Goal: Navigation & Orientation: Find specific page/section

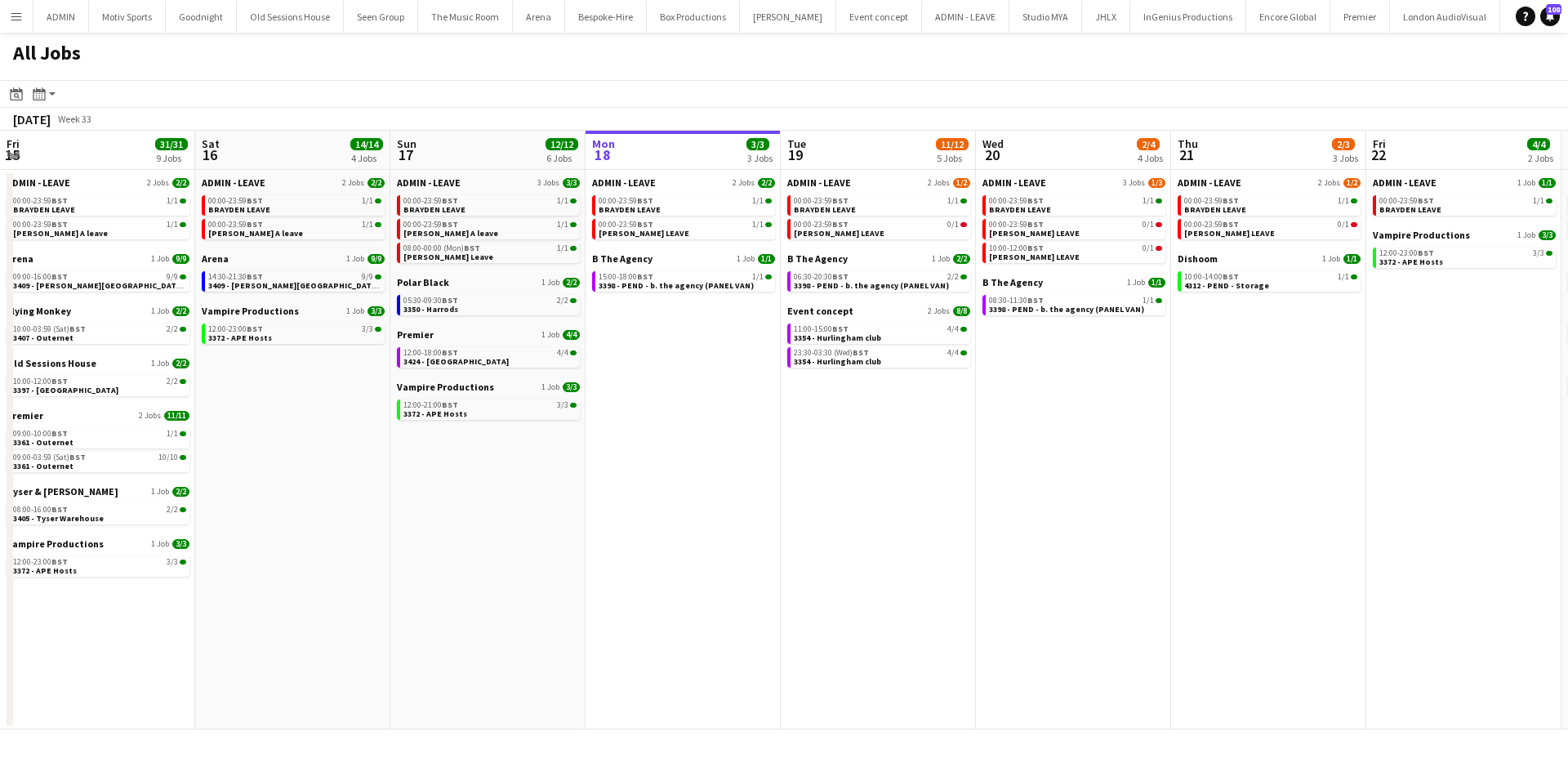
scroll to position [0, 391]
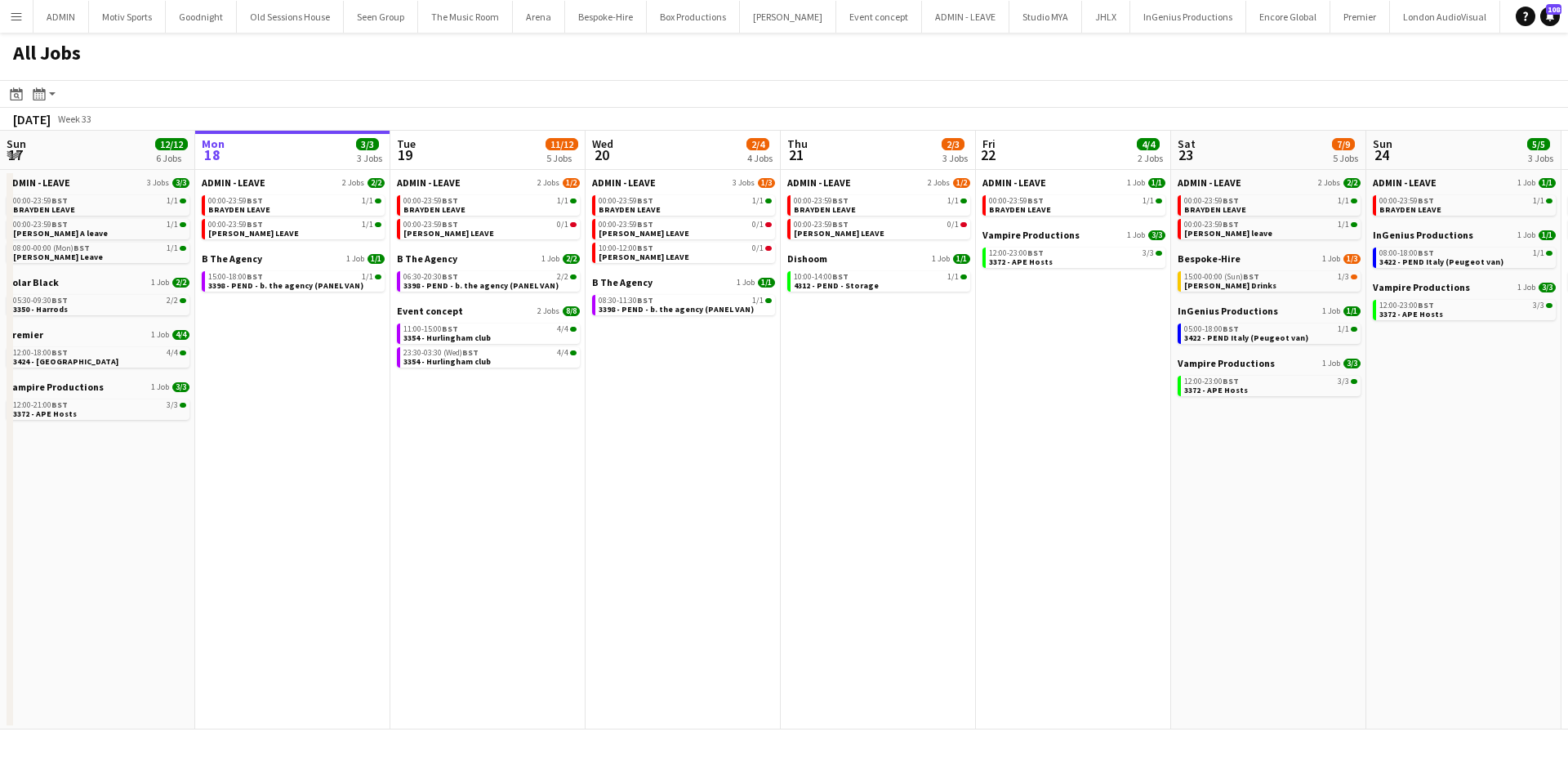
drag, startPoint x: 1342, startPoint y: 601, endPoint x: 1331, endPoint y: 591, distance: 14.9
click at [1342, 601] on app-date-cell "ADMIN - LEAVE 2 Jobs 2/2 00:00-23:59 BST 1/1 BRAYDEN LEAVE 00:00-23:59 BST 1/1 …" at bounding box center [1268, 449] width 195 height 559
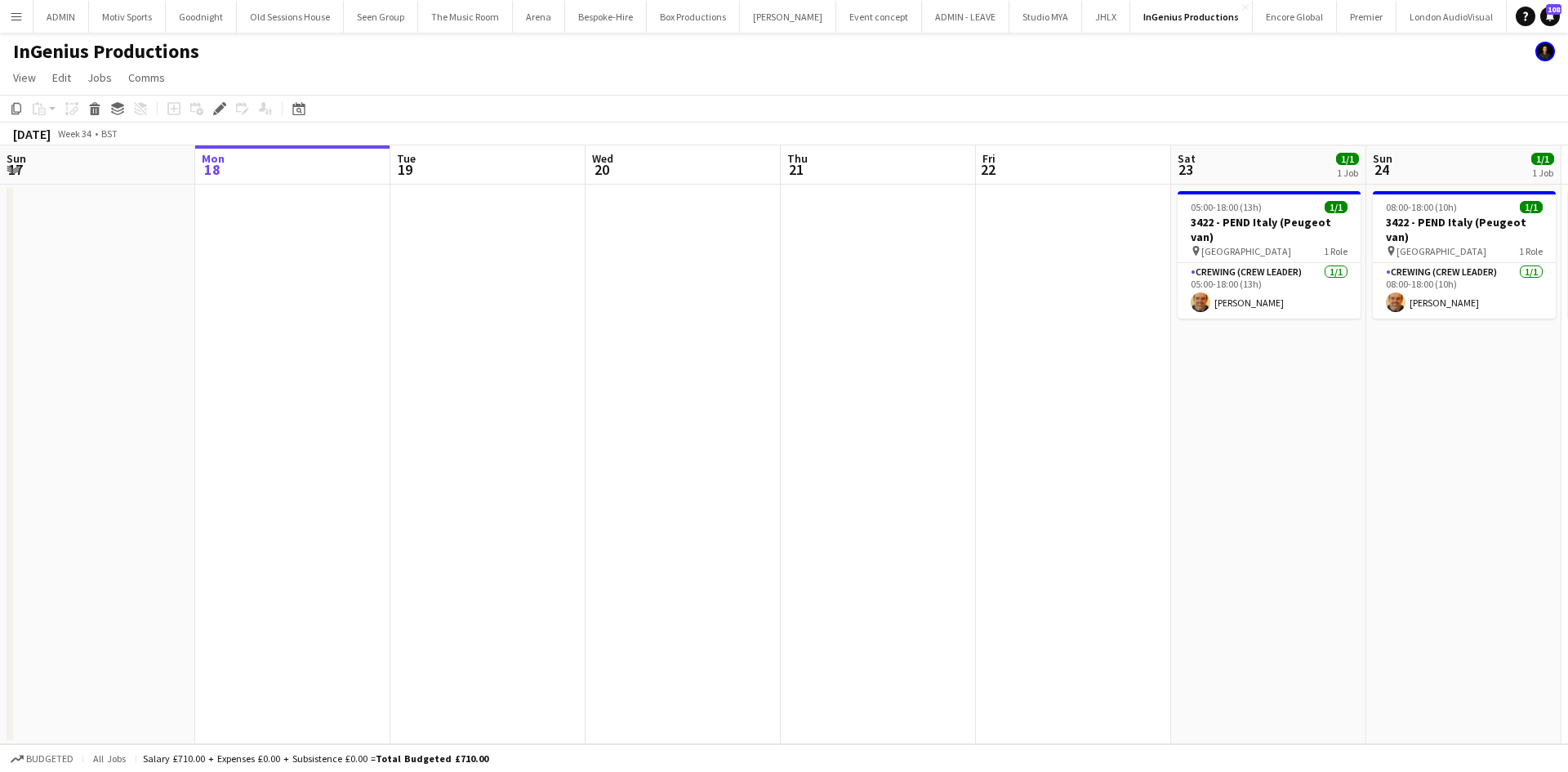
scroll to position [0, 562]
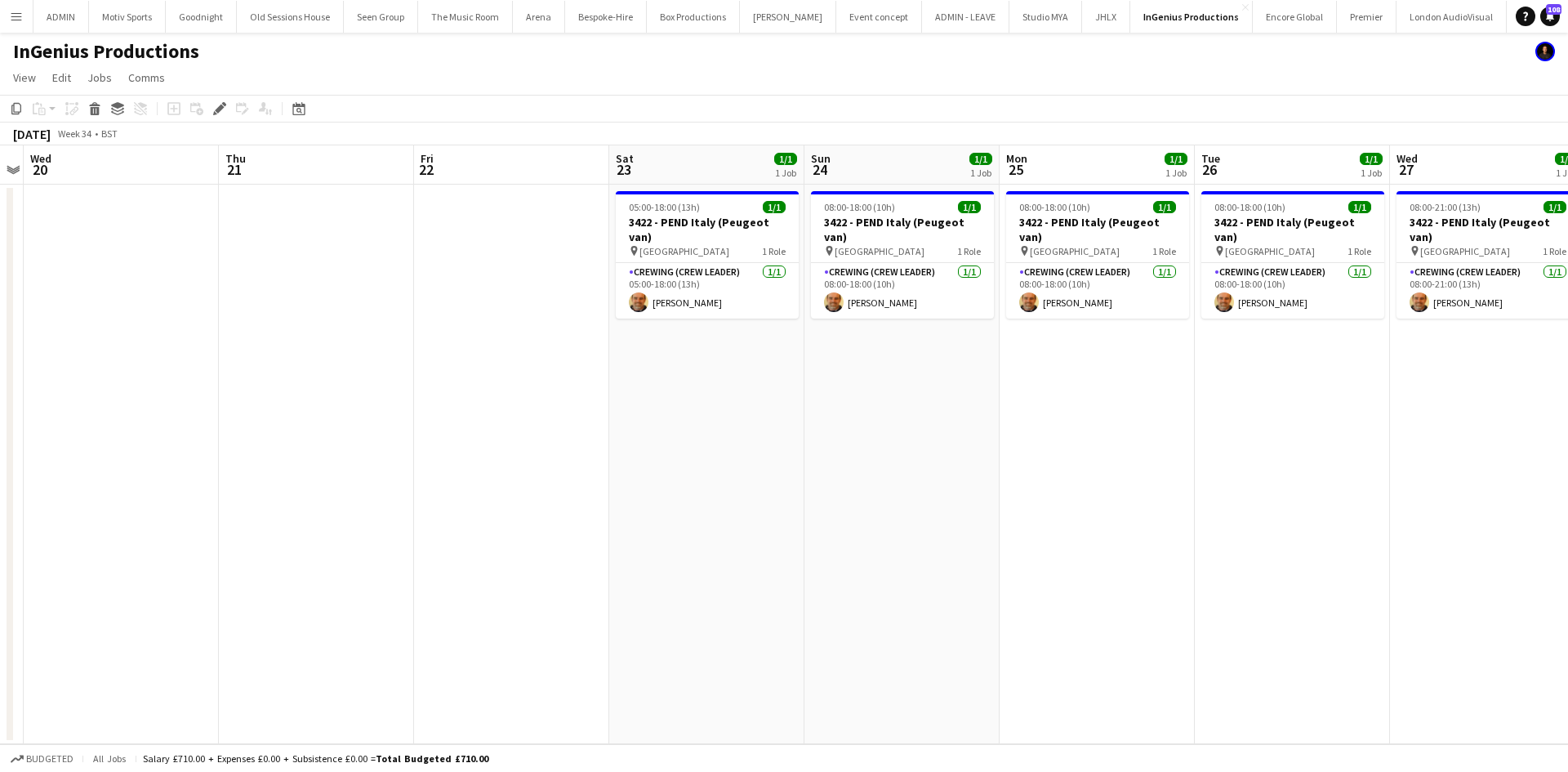
click at [25, 19] on button "Menu" at bounding box center [16, 16] width 33 height 33
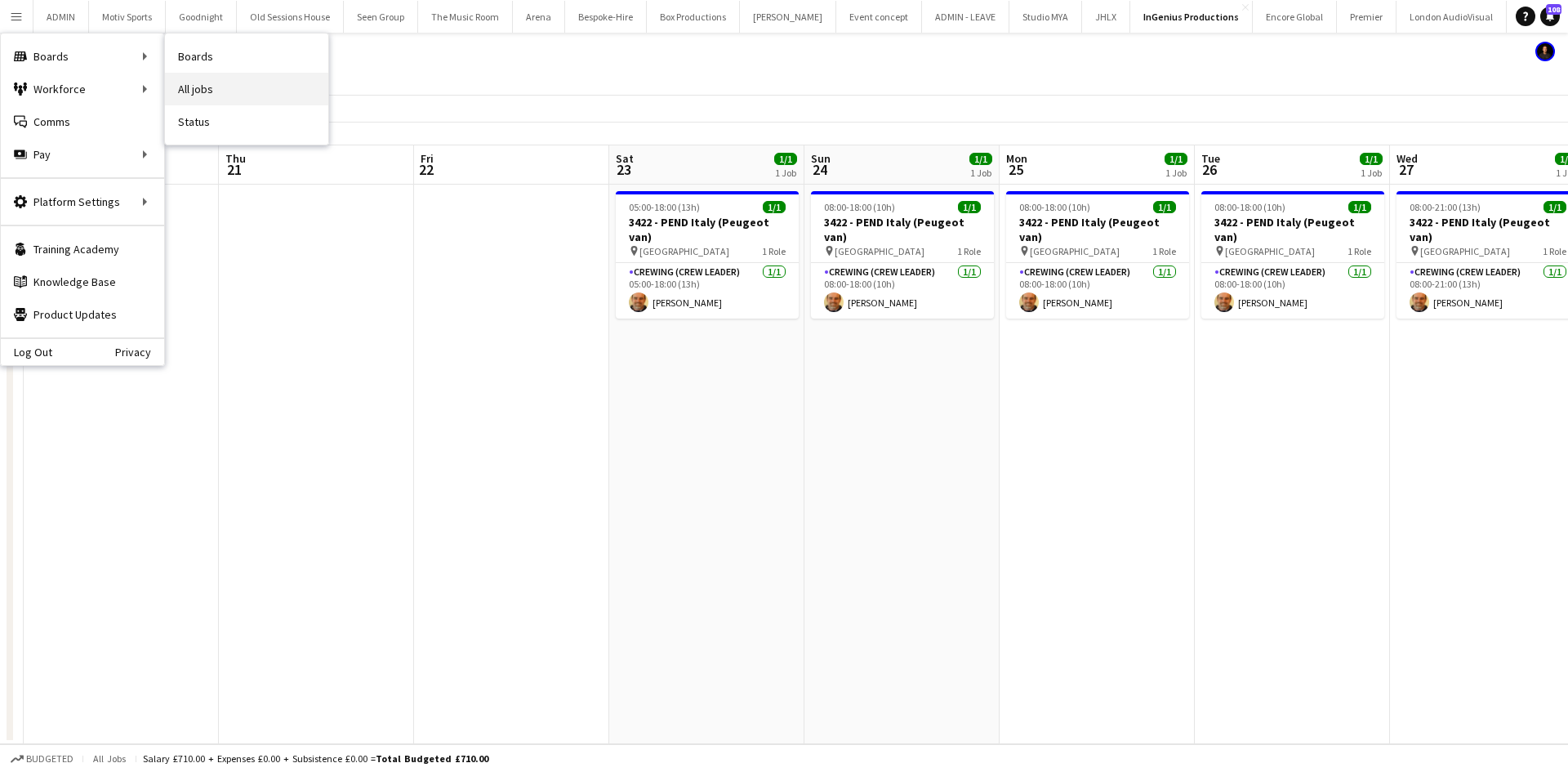
click at [242, 92] on link "All jobs" at bounding box center [246, 89] width 163 height 33
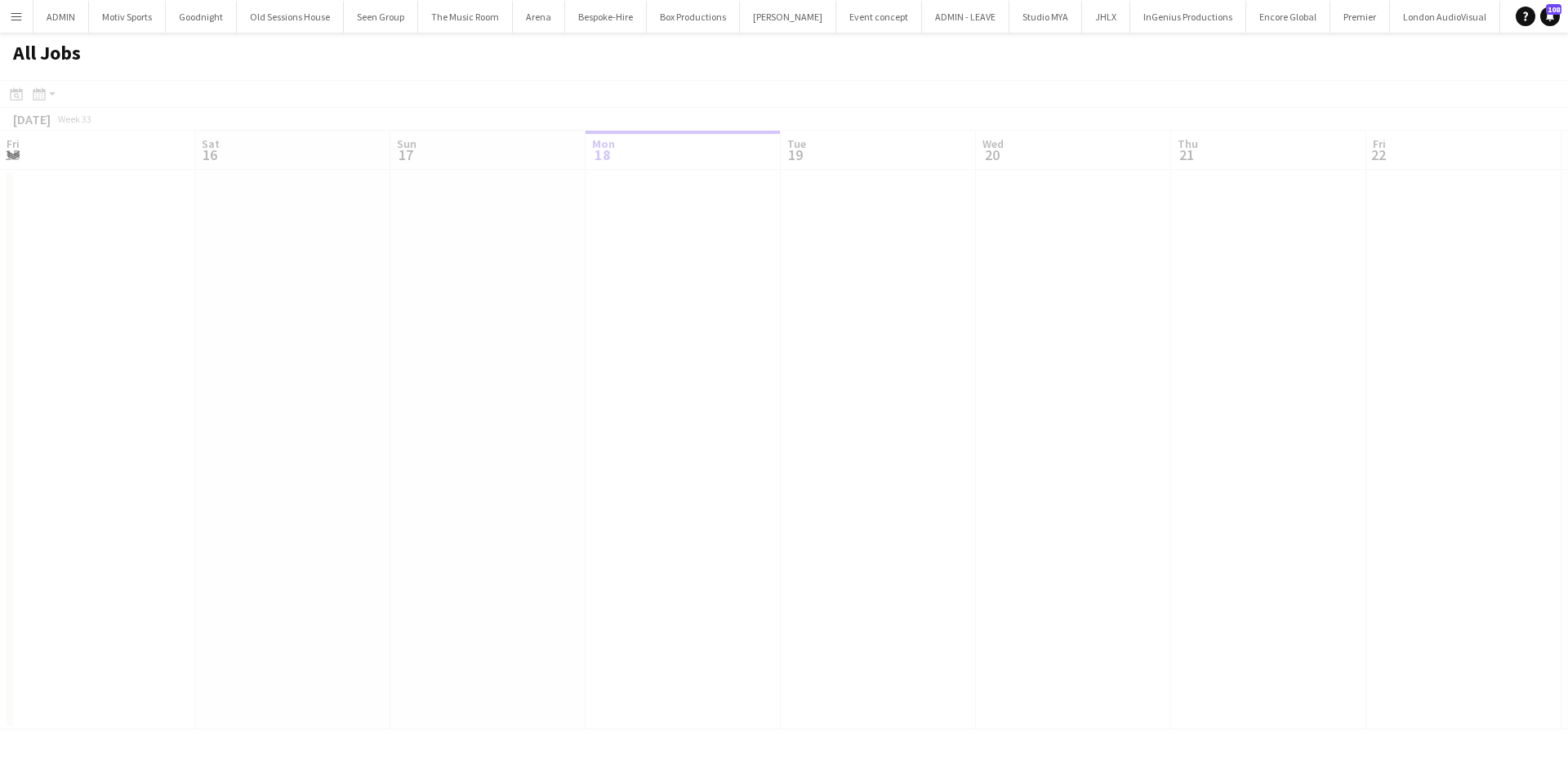
scroll to position [0, 391]
